Goal: Task Accomplishment & Management: Manage account settings

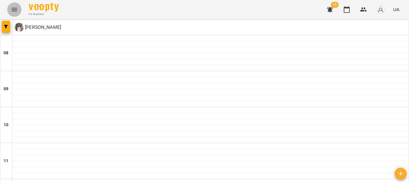
click at [16, 10] on icon "Menu" at bounding box center [14, 9] width 7 height 7
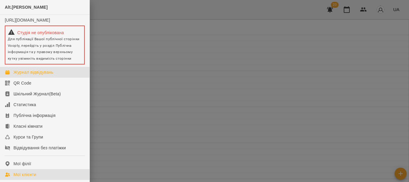
click at [33, 177] on div "Мої клієнти" at bounding box center [24, 174] width 23 height 6
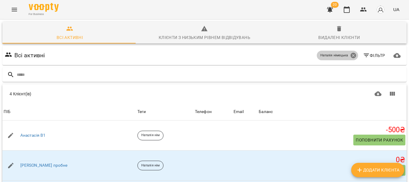
click at [350, 56] on icon at bounding box center [353, 55] width 7 height 7
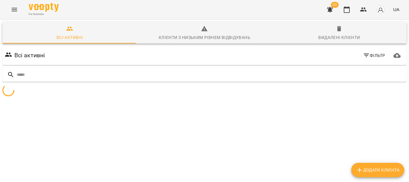
click at [365, 56] on icon "button" at bounding box center [366, 55] width 7 height 7
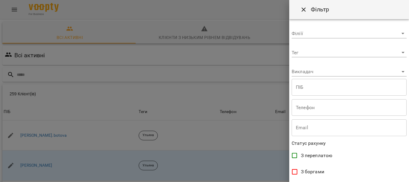
click at [355, 72] on body "For Business 20 UA Всі активні Клієнти з низьким рівнем відвідувань Видалені кл…" at bounding box center [204, 156] width 409 height 312
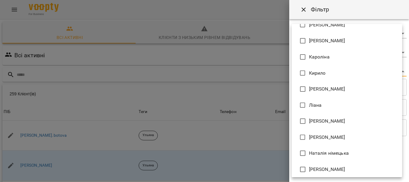
scroll to position [238, 0]
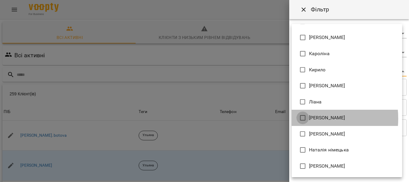
type input "**********"
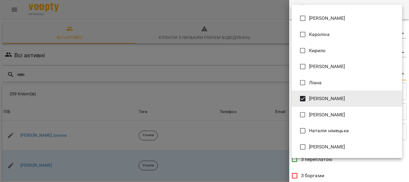
click at [409, 127] on div at bounding box center [204, 91] width 409 height 182
click at [409, 127] on div "Adelina Aliona Anastasia Elena Mitrik Mariia Sevastianova Євгенія Єлизавета Іри…" at bounding box center [204, 91] width 409 height 182
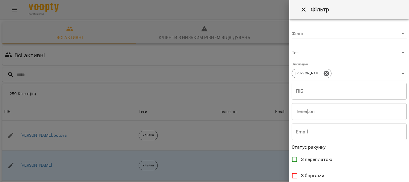
click at [409, 127] on div "Adelina Aliona Anastasia Elena Mitrik Mariia Sevastianova Євгенія Єлизавета Іри…" at bounding box center [204, 91] width 409 height 182
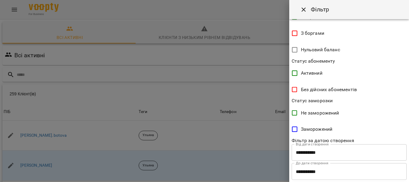
scroll to position [156, 0]
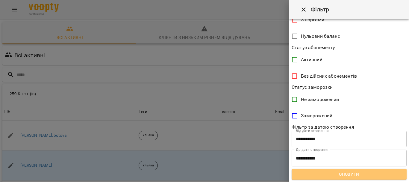
click at [356, 172] on span "Оновити" at bounding box center [349, 174] width 105 height 7
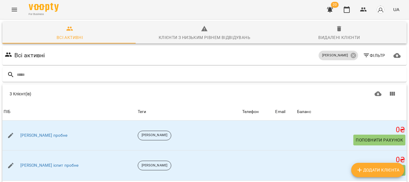
scroll to position [42, 0]
click at [380, 173] on span "Додати клієнта" at bounding box center [377, 169] width 43 height 7
select select "**"
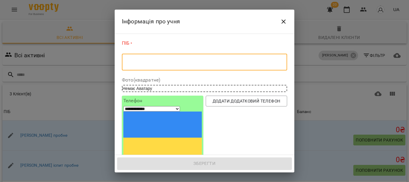
click at [171, 62] on textarea at bounding box center [204, 62] width 157 height 6
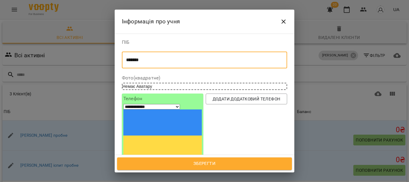
type textarea "*******"
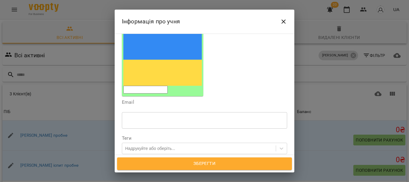
scroll to position [98, 0]
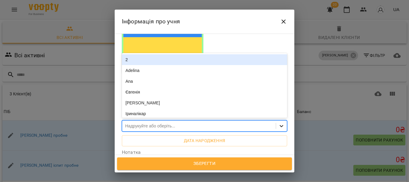
click at [279, 123] on icon at bounding box center [282, 126] width 6 height 6
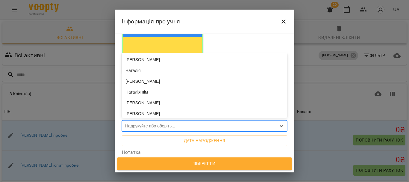
scroll to position [252, 0]
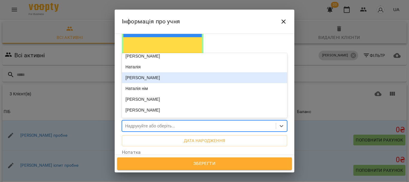
click at [177, 72] on div "[PERSON_NAME]" at bounding box center [204, 77] width 165 height 11
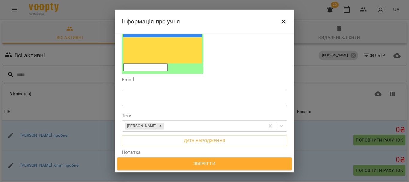
click at [147, 167] on textarea at bounding box center [204, 170] width 157 height 6
paste textarea "**********"
type textarea "**********"
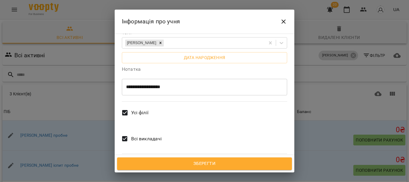
click at [150, 135] on span "Всі викладачі" at bounding box center [146, 138] width 31 height 7
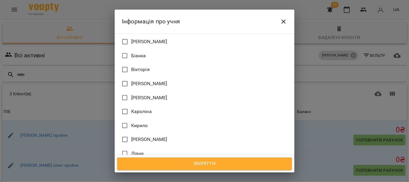
scroll to position [463, 0]
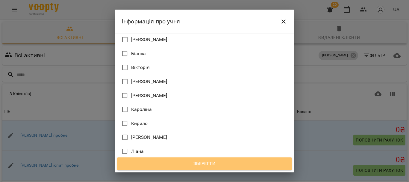
click at [218, 166] on span "Зберегти" at bounding box center [205, 164] width 162 height 8
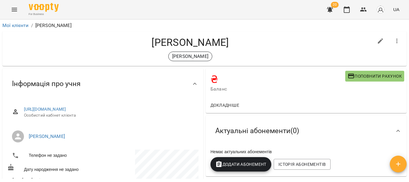
click at [333, 10] on icon "button" at bounding box center [330, 9] width 7 height 7
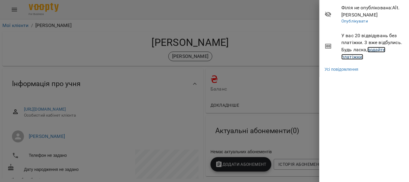
click at [378, 49] on link "додайте платіжки!" at bounding box center [364, 53] width 44 height 13
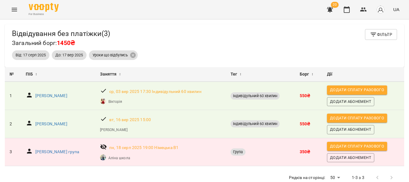
scroll to position [19, 0]
